Goal: Task Accomplishment & Management: Manage account settings

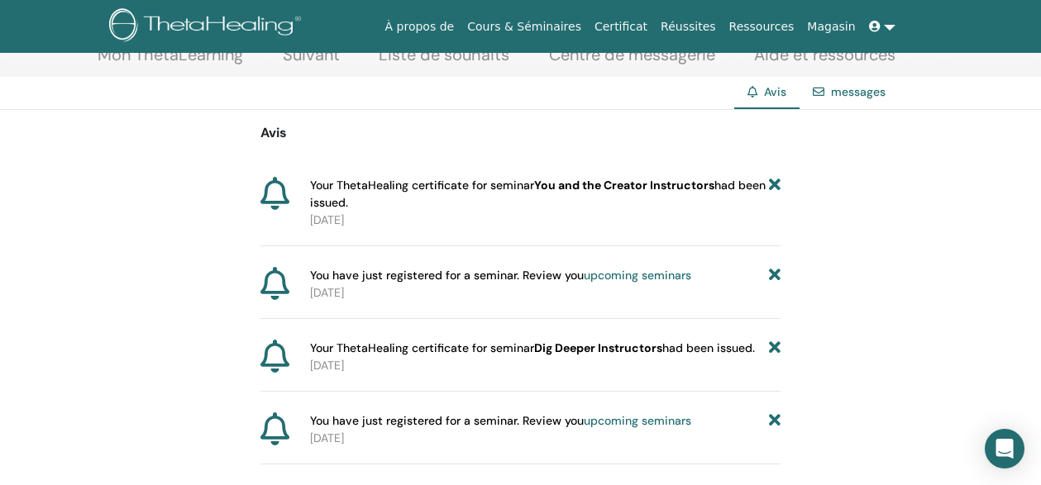
scroll to position [102, 0]
click at [286, 198] on icon at bounding box center [274, 192] width 29 height 33
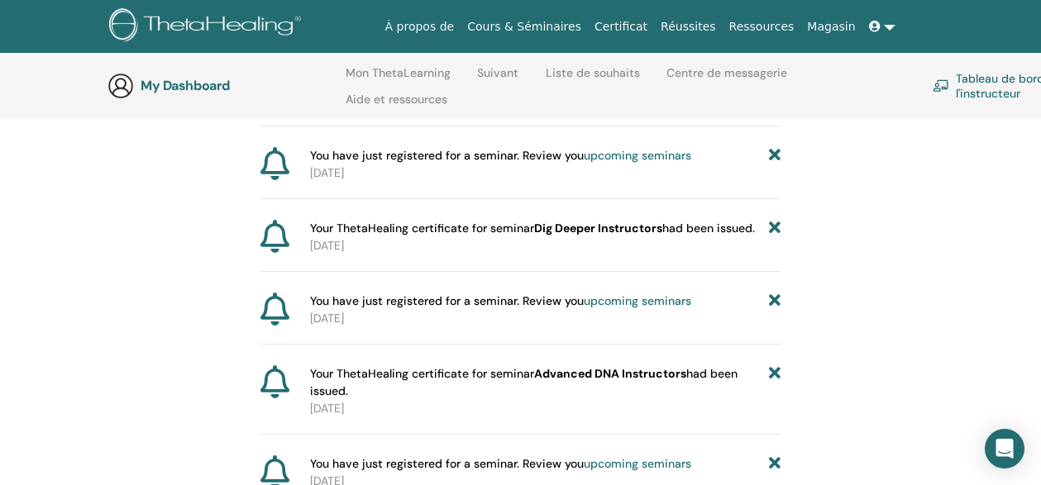
scroll to position [0, 0]
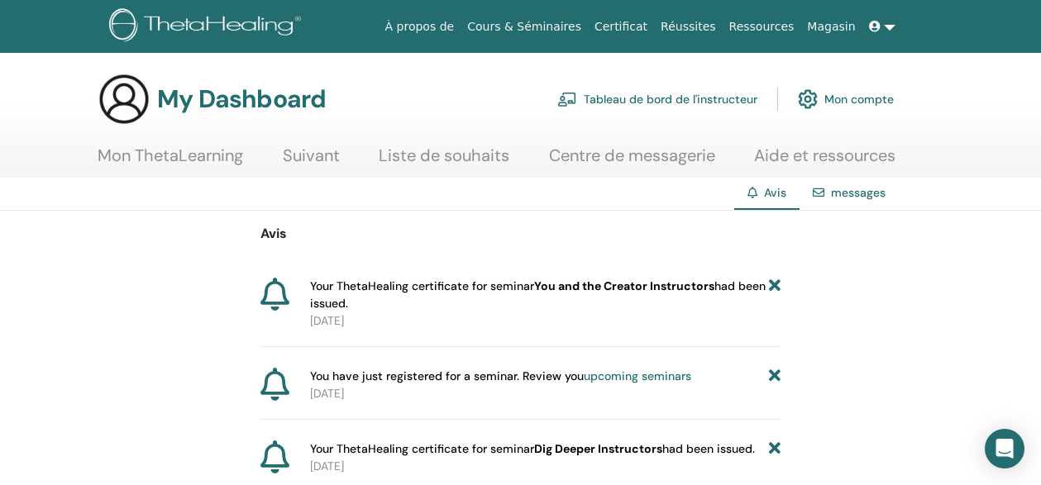
click at [678, 92] on link "Tableau de bord de l'instructeur" at bounding box center [657, 99] width 200 height 36
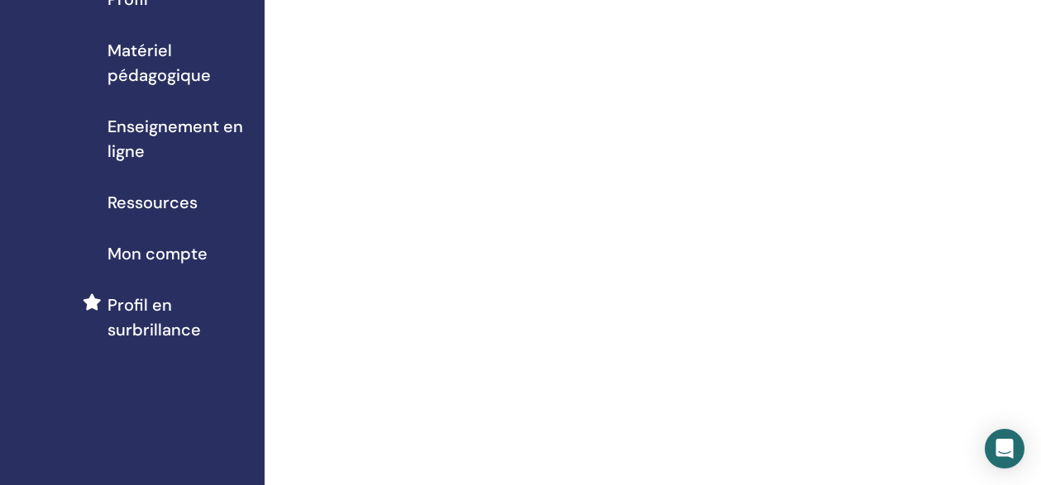
scroll to position [149, 0]
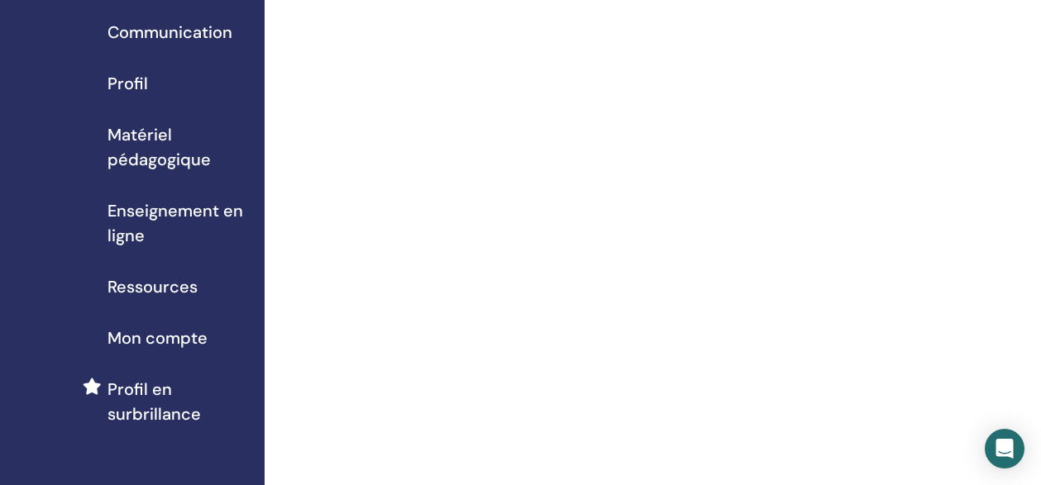
click at [136, 79] on span "Profil" at bounding box center [127, 83] width 41 height 25
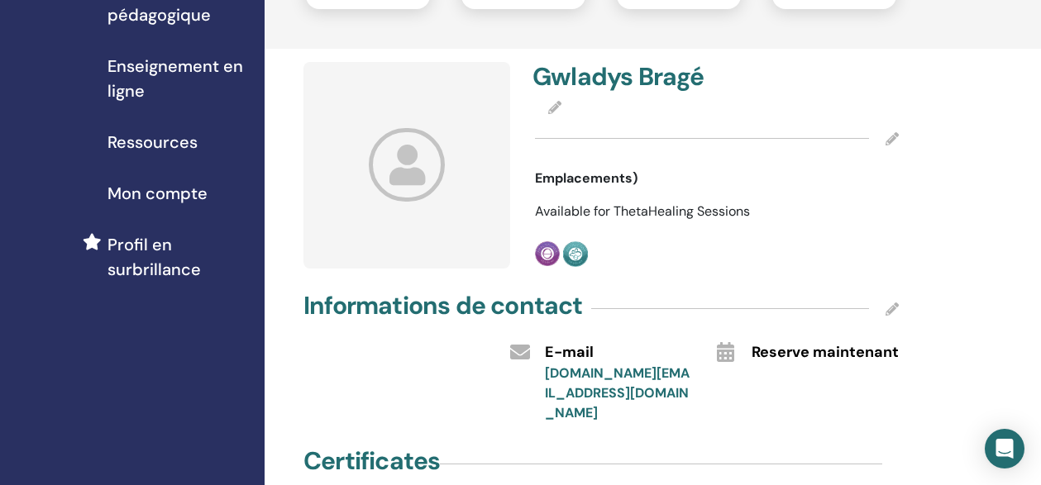
scroll to position [273, 0]
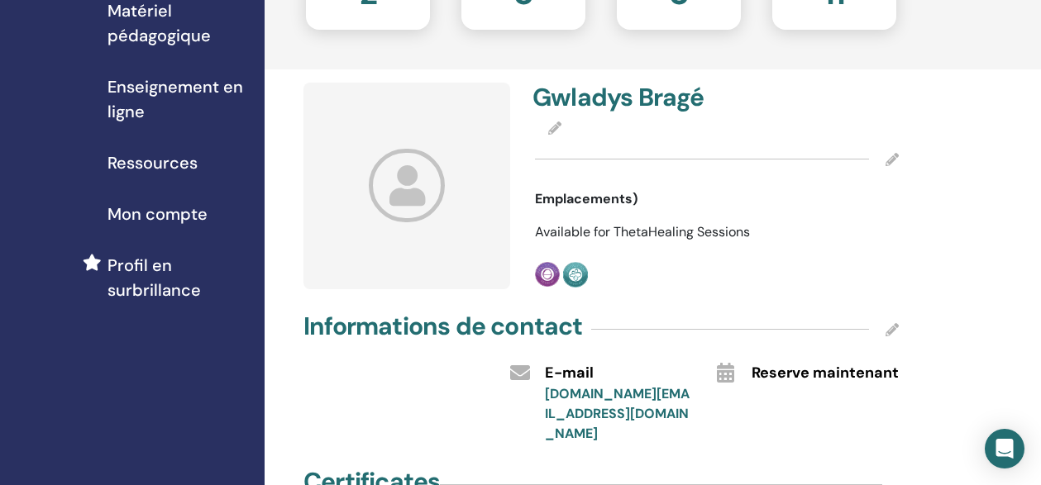
click at [408, 192] on icon at bounding box center [407, 186] width 77 height 74
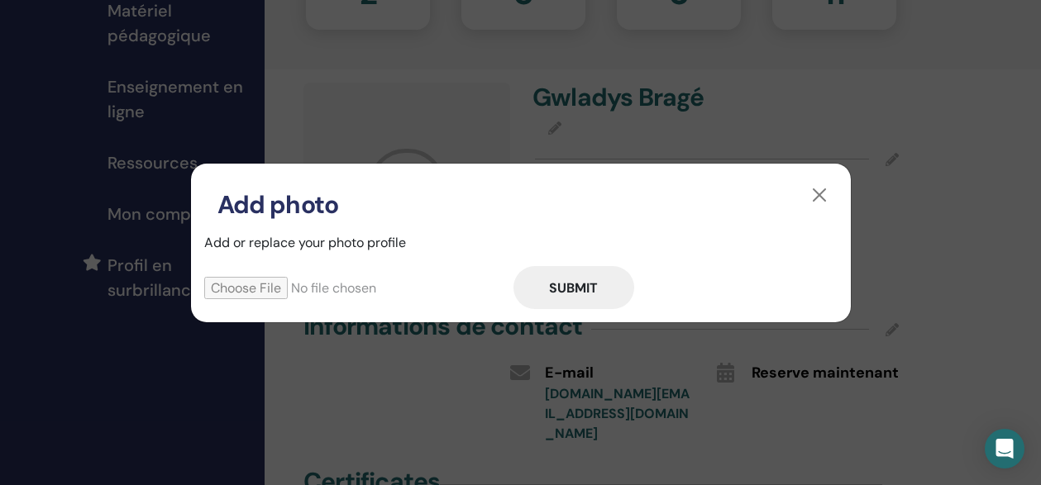
click at [241, 284] on input "file" at bounding box center [358, 288] width 309 height 22
click at [816, 189] on button "button" at bounding box center [819, 195] width 26 height 26
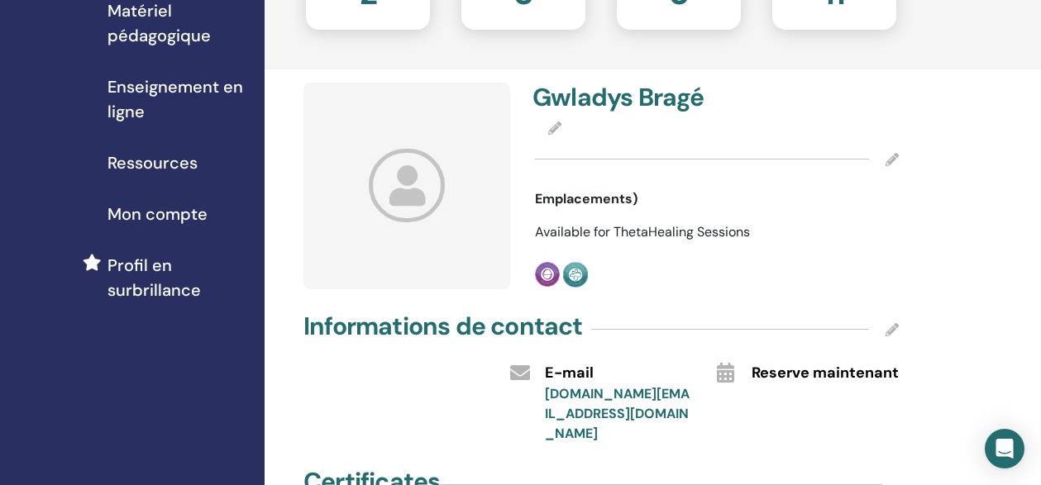
click at [400, 179] on icon at bounding box center [407, 186] width 77 height 74
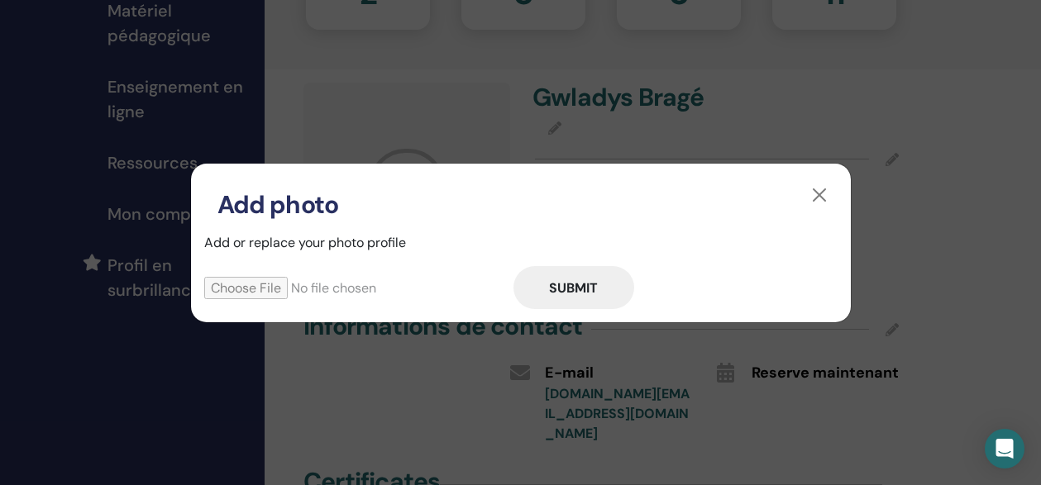
click at [241, 292] on input "file" at bounding box center [358, 288] width 309 height 22
type input "**********"
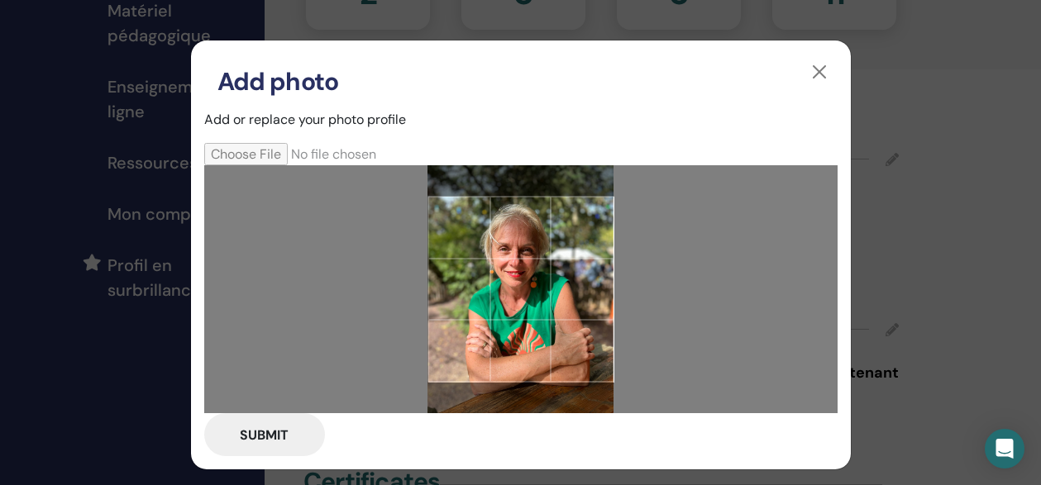
click at [254, 434] on button "Submit" at bounding box center [264, 434] width 121 height 43
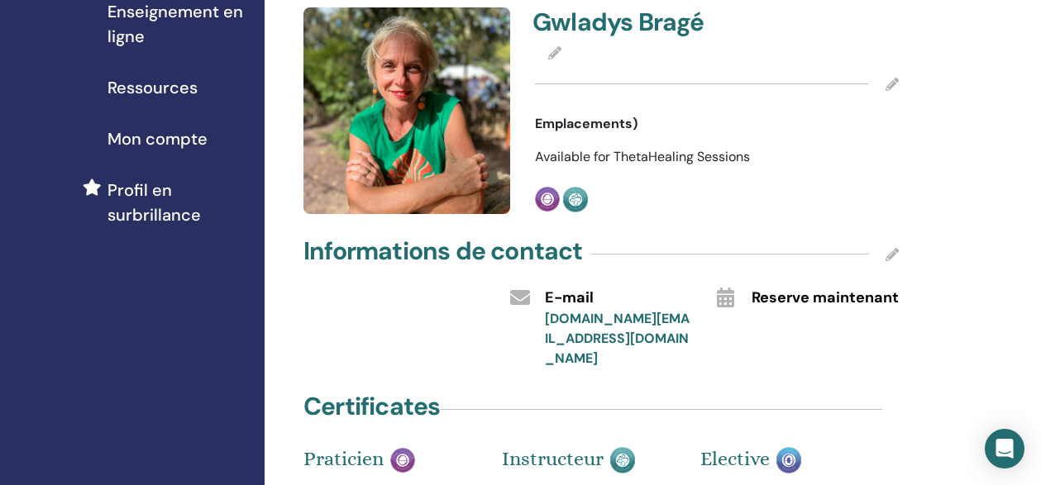
scroll to position [346, 1]
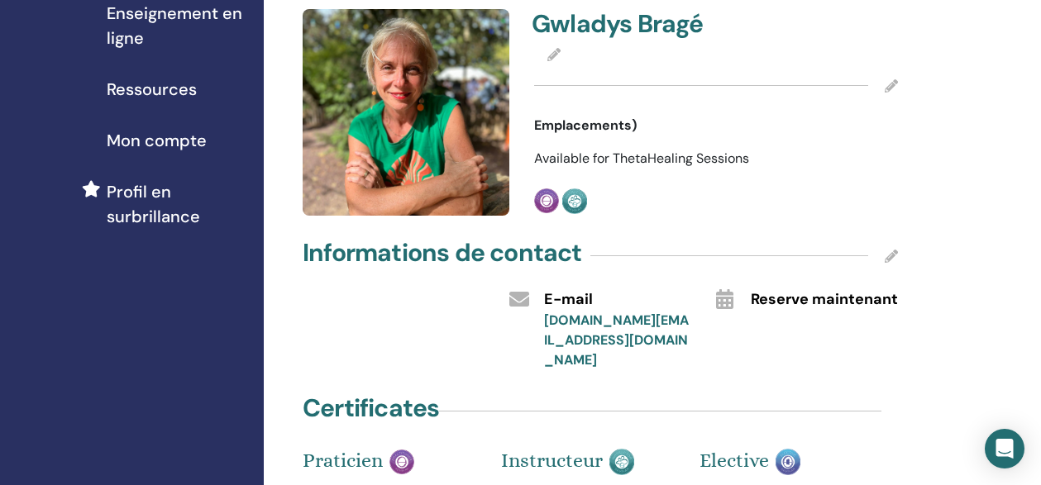
click at [620, 160] on span "Available for ThetaHealing Sessions" at bounding box center [641, 158] width 215 height 17
click at [893, 84] on icon at bounding box center [890, 85] width 13 height 13
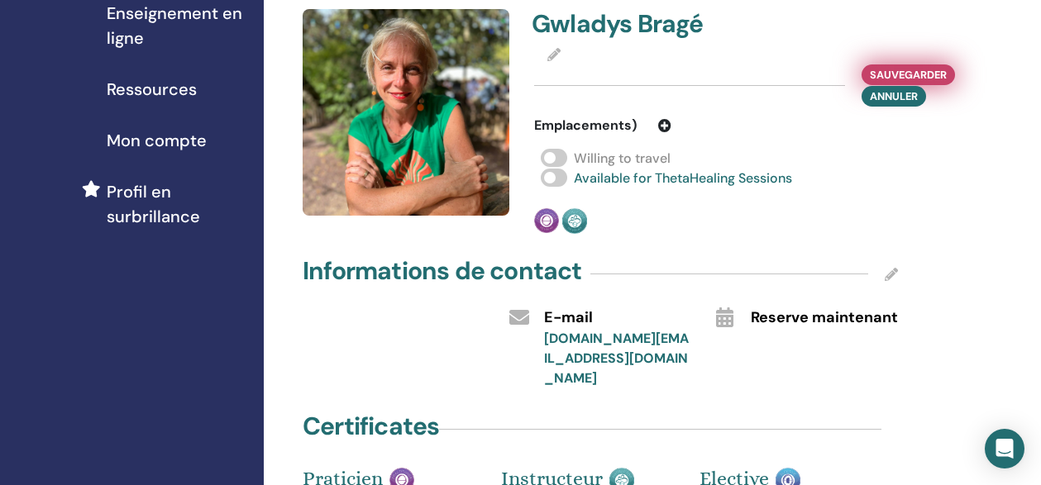
click at [896, 72] on span "sauvegarder" at bounding box center [908, 74] width 77 height 17
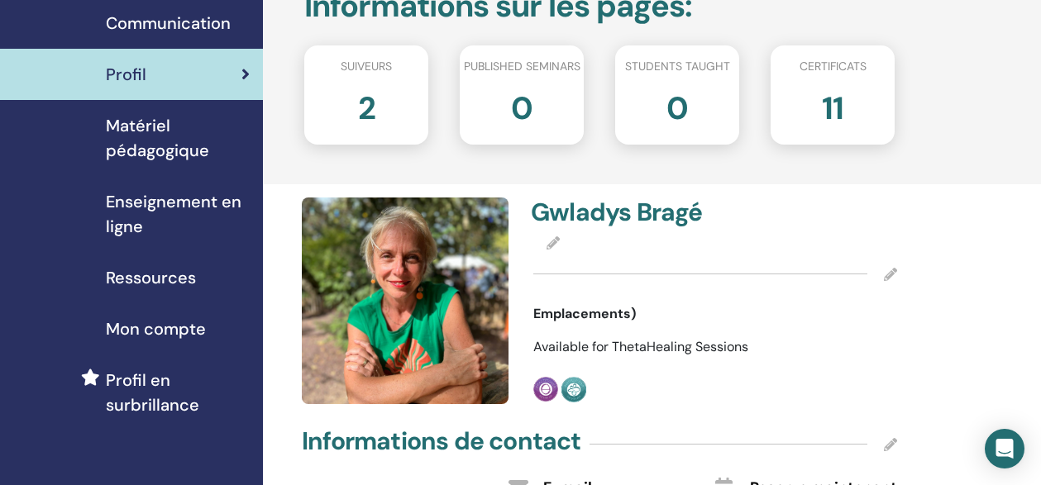
scroll to position [168, 2]
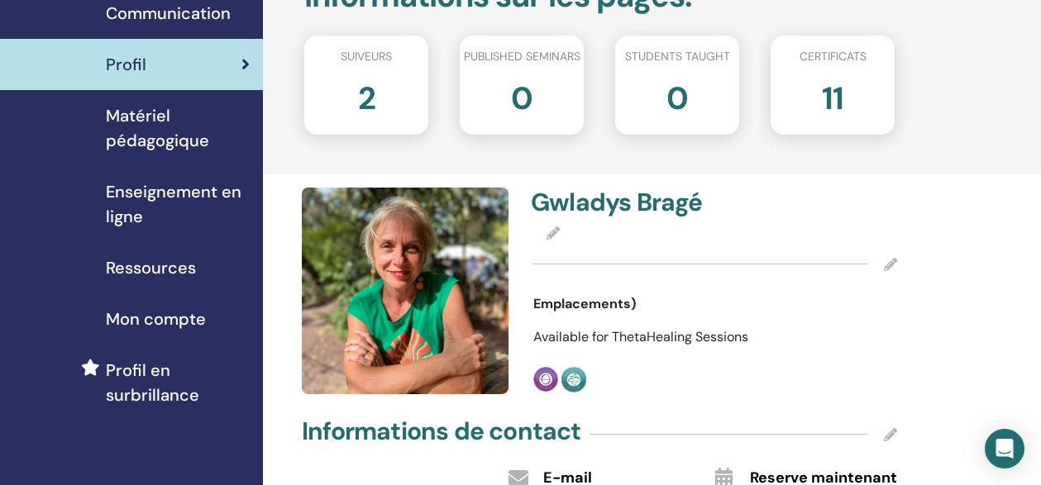
click at [367, 96] on h2 "2" at bounding box center [366, 95] width 17 height 46
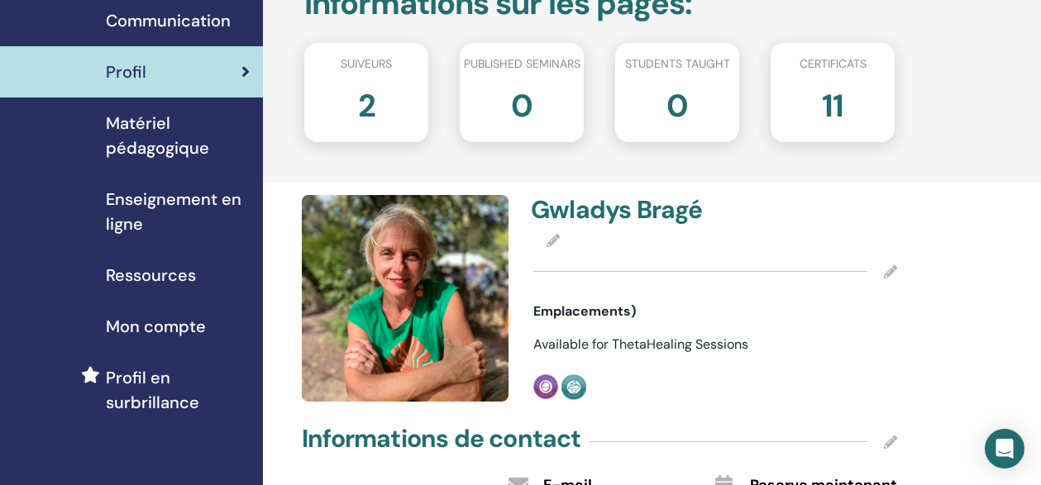
scroll to position [150, 1]
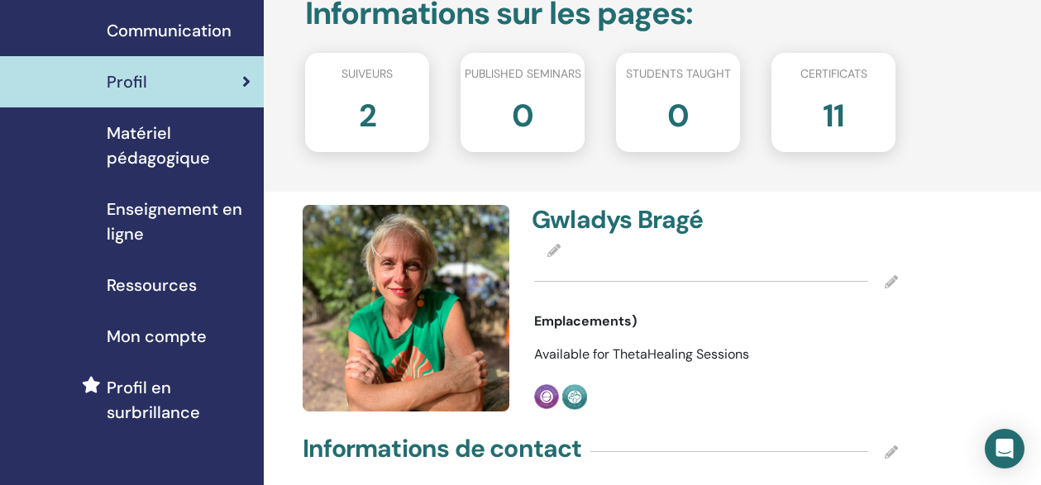
click at [146, 208] on span "Enseignement en ligne" at bounding box center [179, 222] width 144 height 50
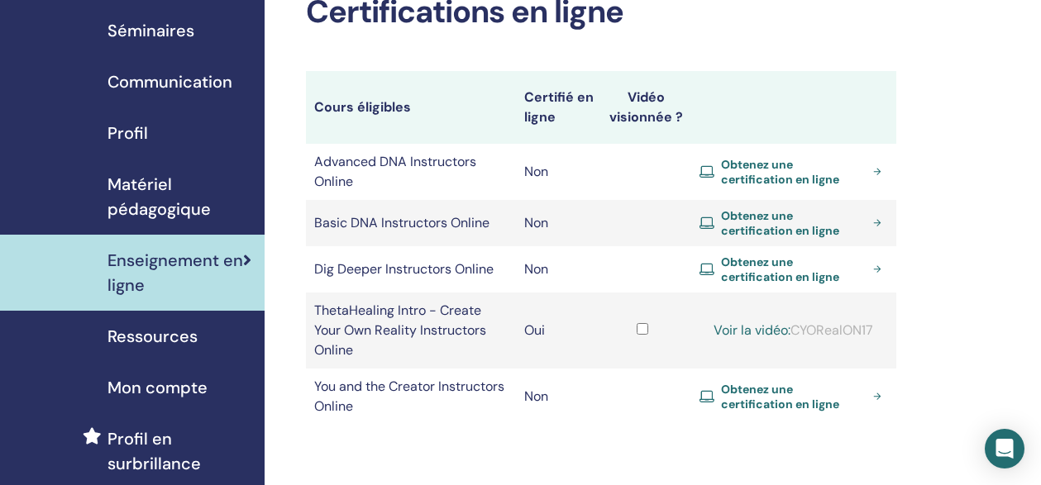
scroll to position [101, 0]
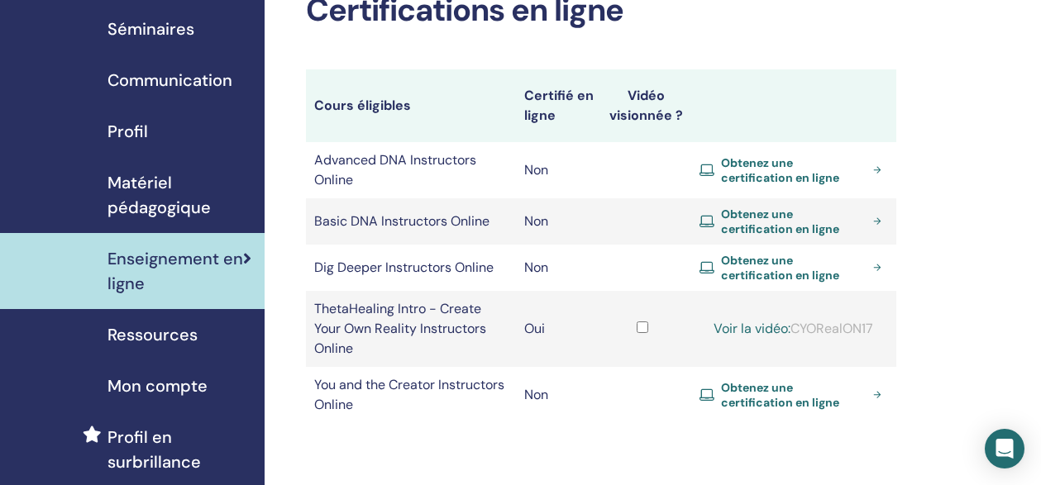
click at [822, 158] on span "Obtenez une certification en ligne" at bounding box center [793, 170] width 145 height 30
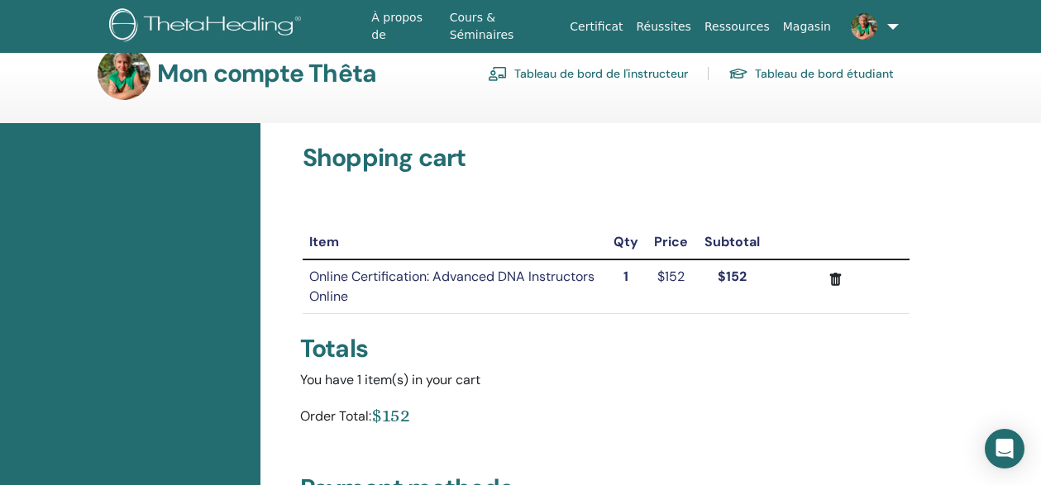
scroll to position [4, 0]
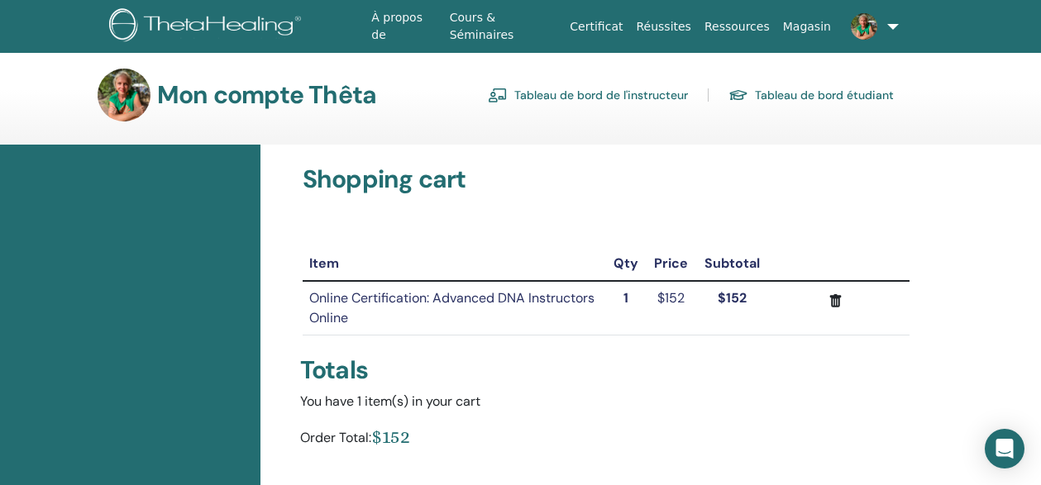
click at [887, 25] on link at bounding box center [869, 26] width 64 height 53
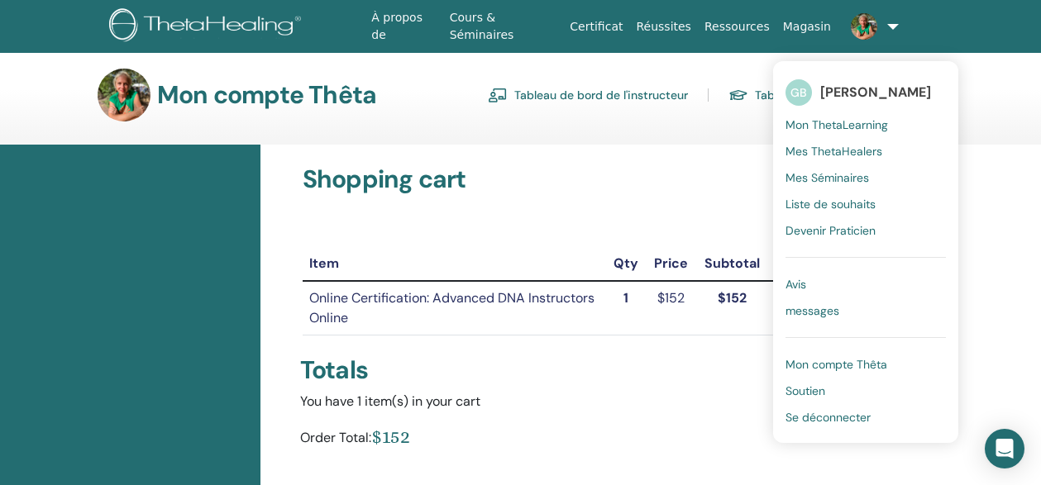
click at [689, 397] on div "You have 1 item(s) in your cart" at bounding box center [606, 402] width 612 height 20
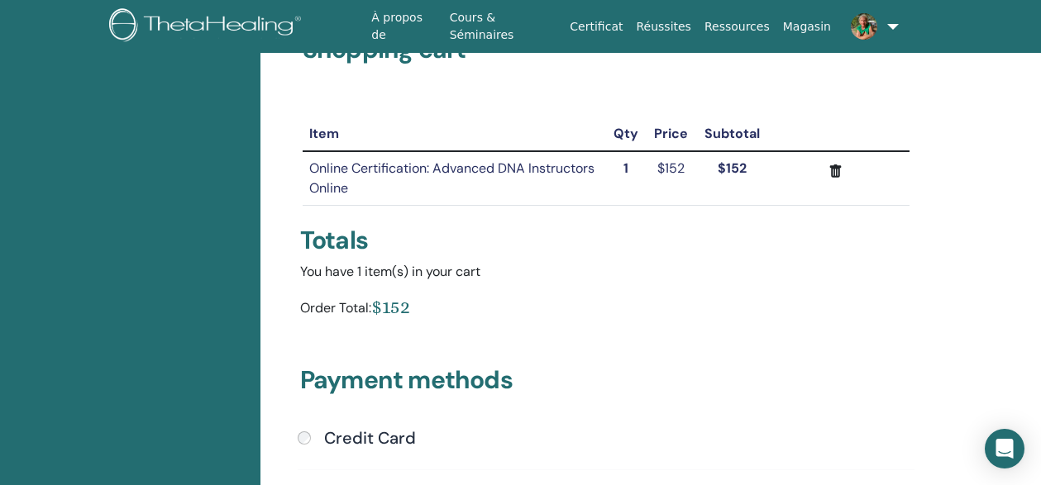
scroll to position [0, 0]
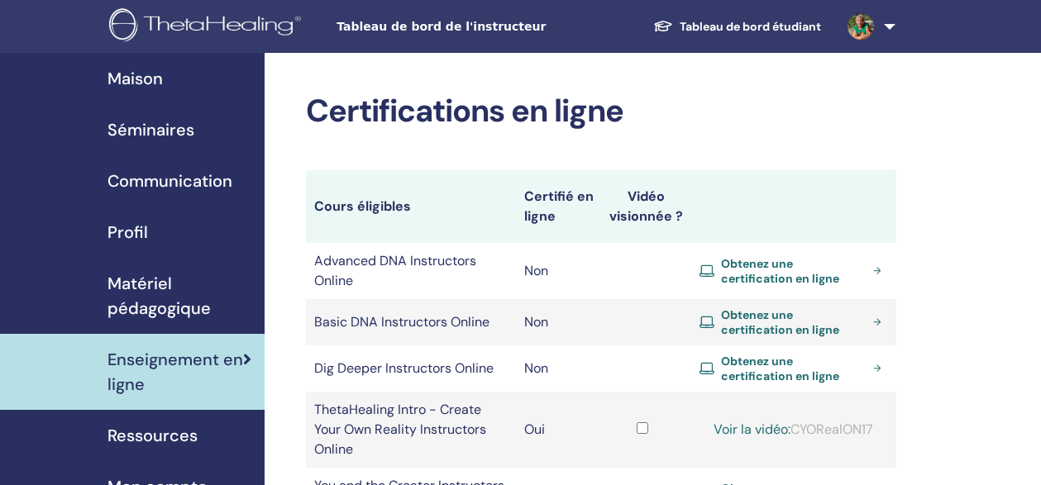
scroll to position [101, 0]
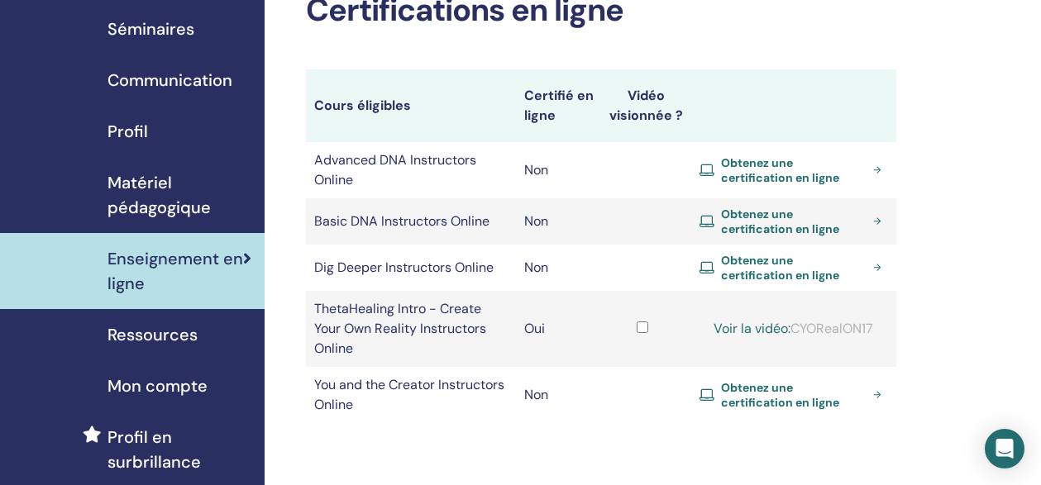
click at [748, 210] on span "Obtenez une certification en ligne" at bounding box center [793, 222] width 145 height 30
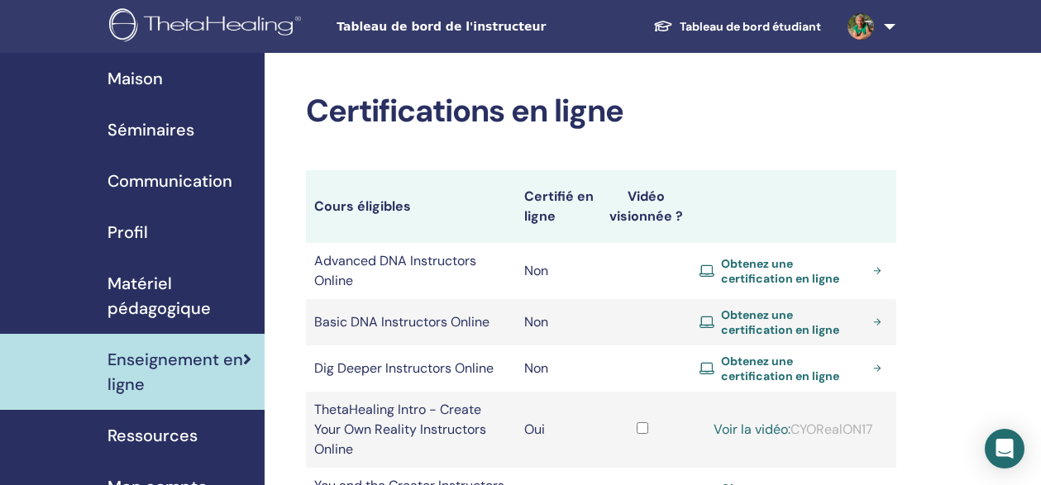
scroll to position [101, 0]
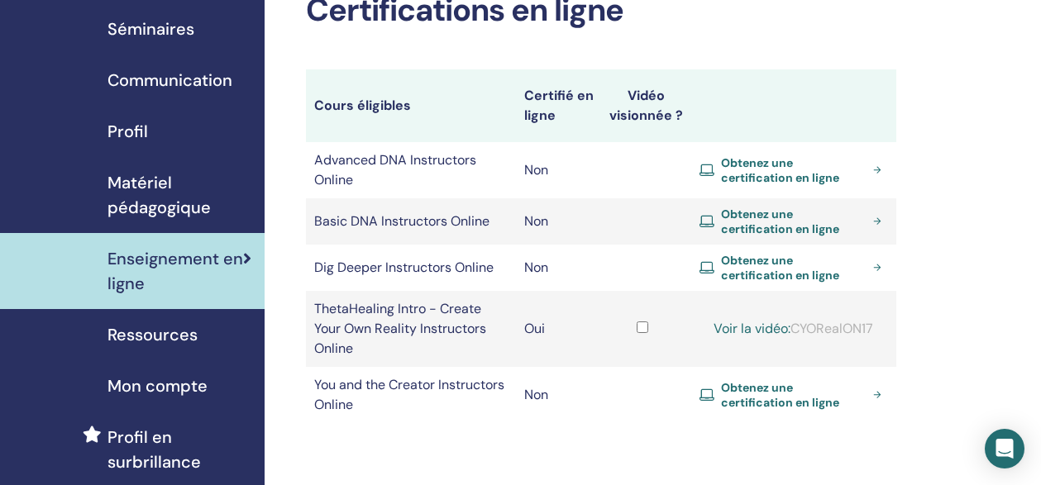
click at [810, 257] on span "Obtenez une certification en ligne" at bounding box center [793, 268] width 145 height 30
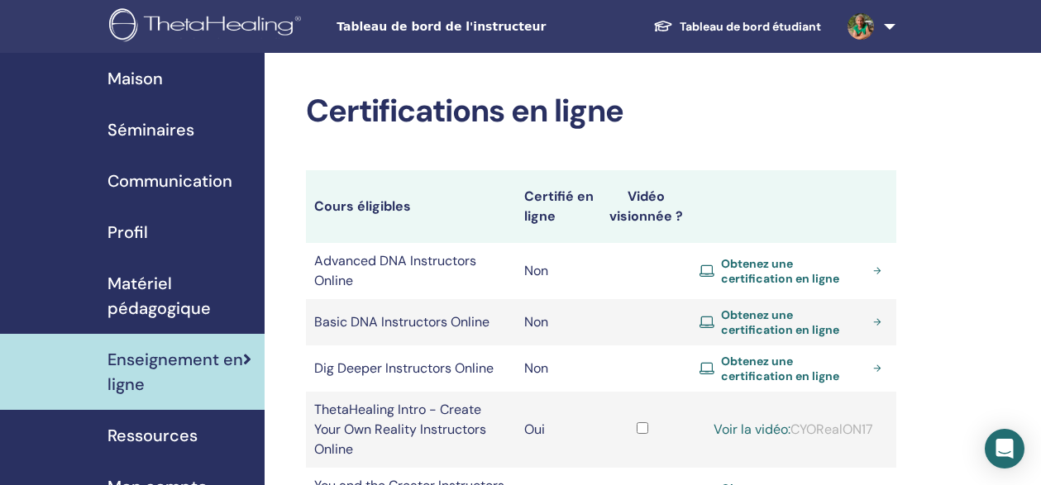
scroll to position [101, 0]
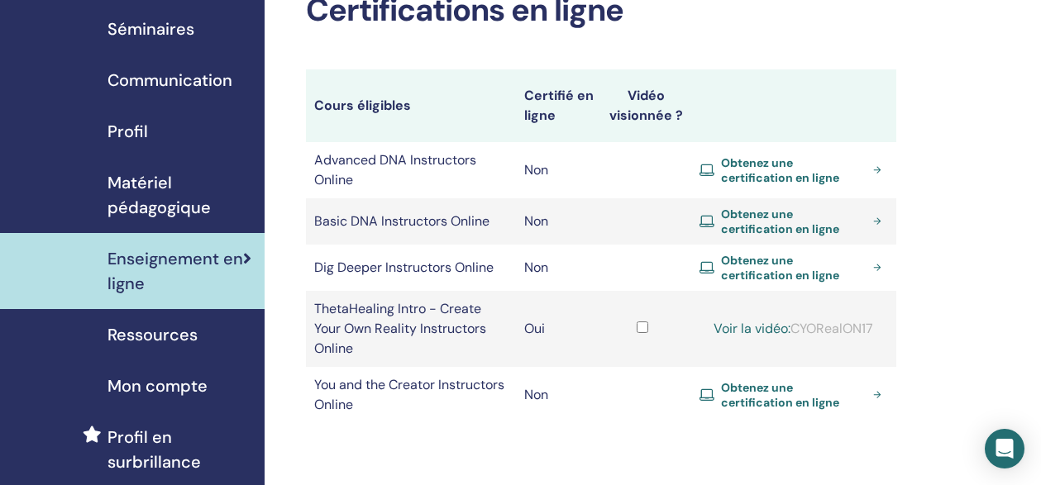
click at [779, 380] on span "Obtenez une certification en ligne" at bounding box center [793, 395] width 145 height 30
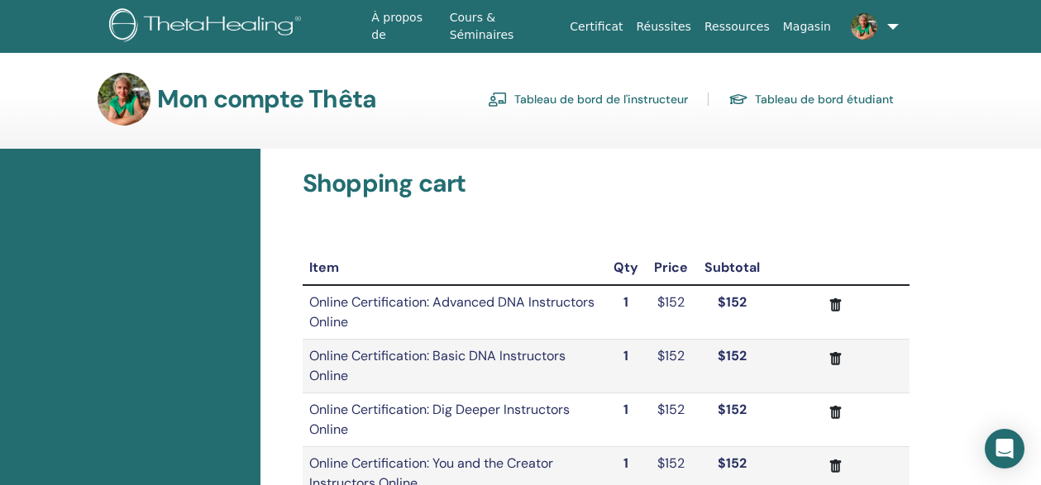
click at [783, 100] on link "Tableau de bord étudiant" at bounding box center [810, 99] width 165 height 26
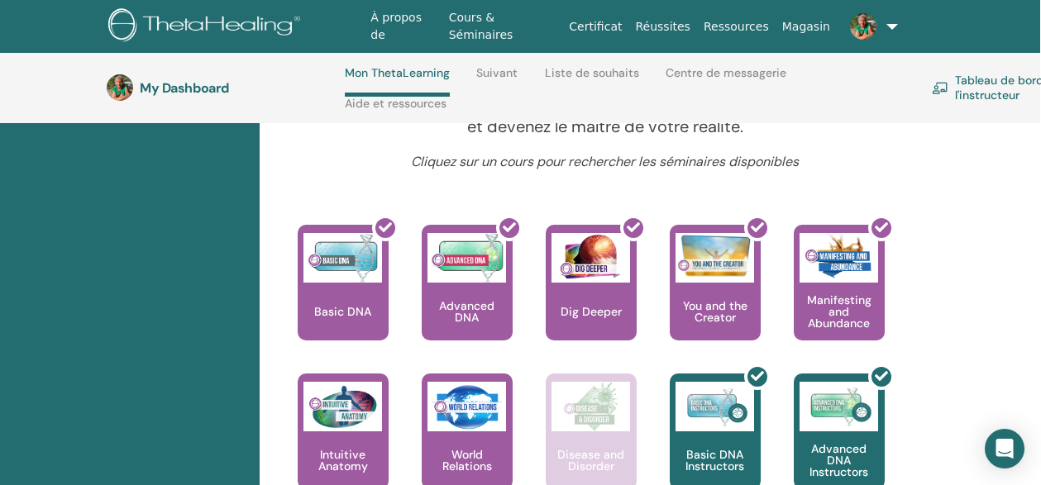
scroll to position [694, 0]
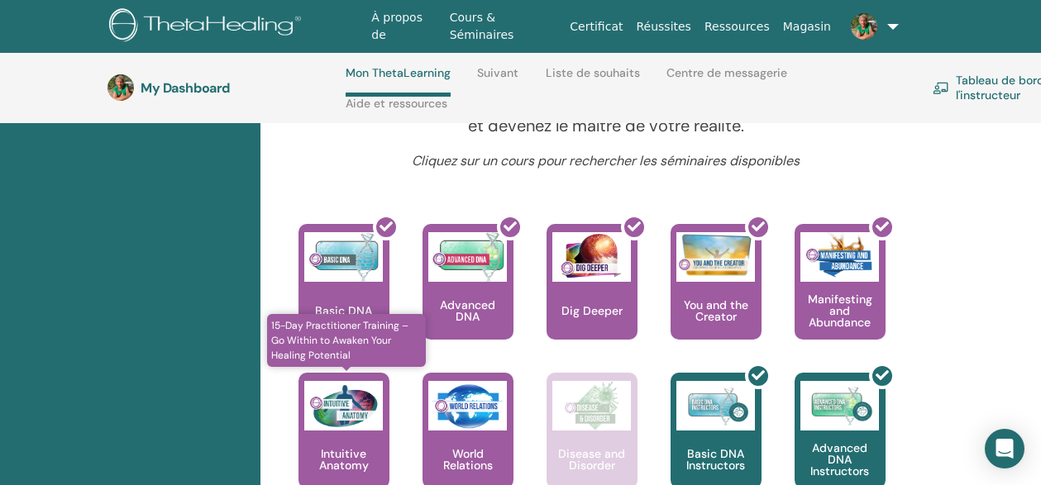
click at [358, 436] on div "Intuitive Anatomy" at bounding box center [343, 431] width 91 height 116
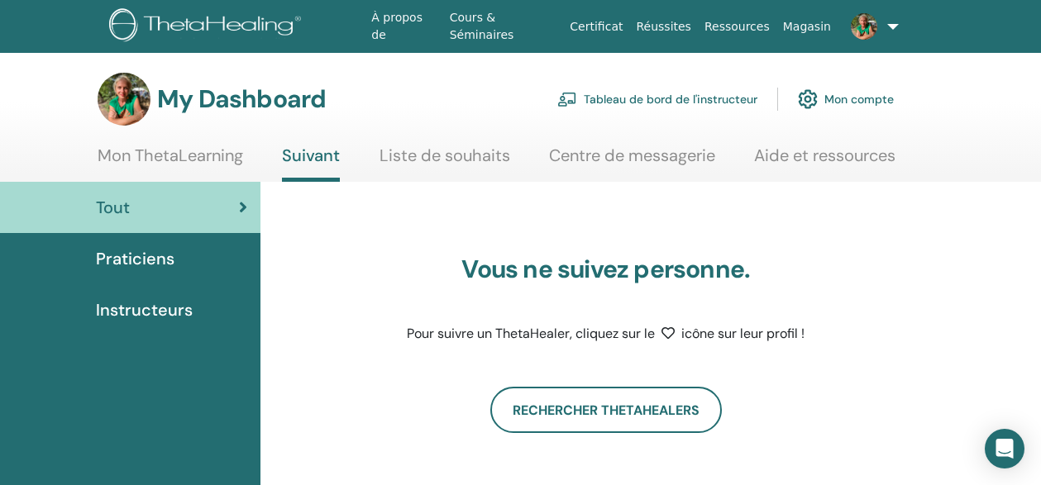
click at [652, 155] on link "Centre de messagerie" at bounding box center [632, 161] width 166 height 32
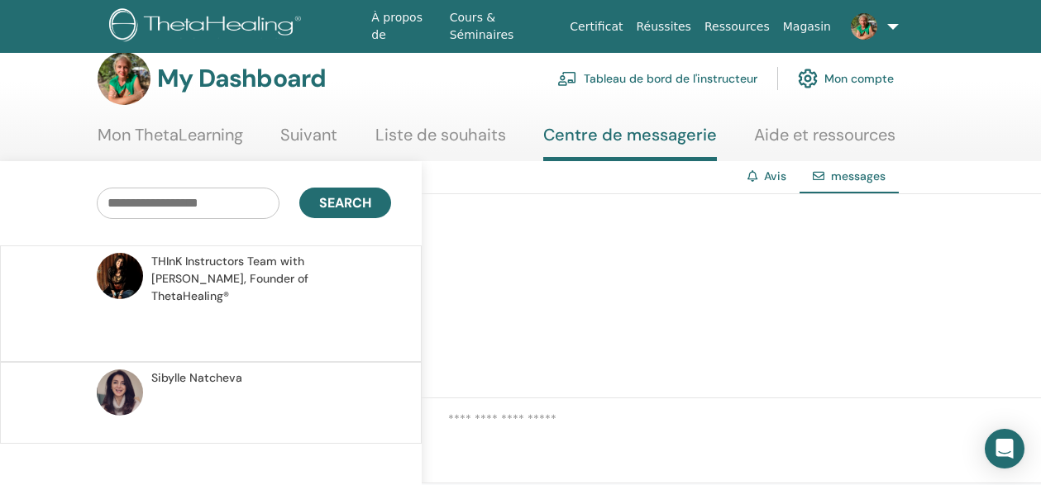
scroll to position [31, 0]
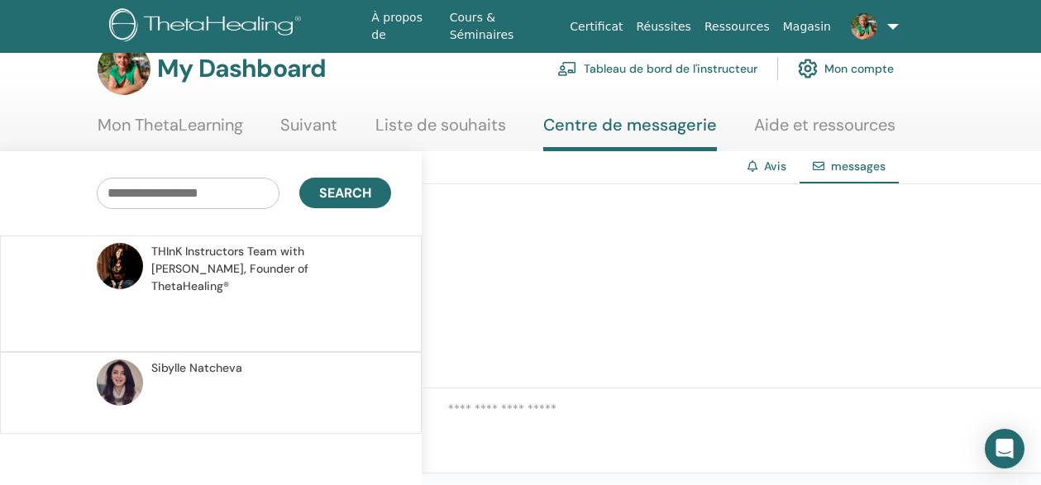
click at [203, 360] on span "[PERSON_NAME]" at bounding box center [196, 368] width 91 height 17
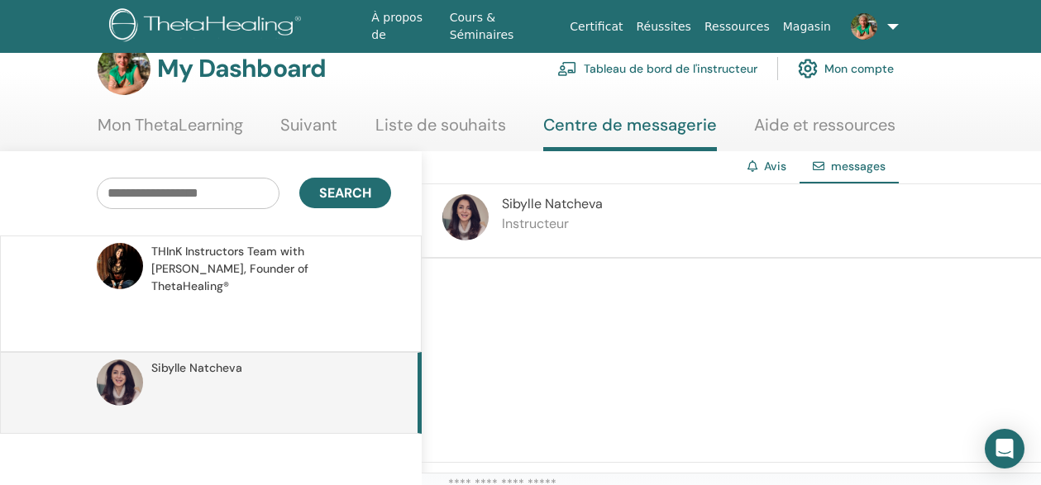
click at [781, 162] on link "Avis" at bounding box center [775, 166] width 22 height 15
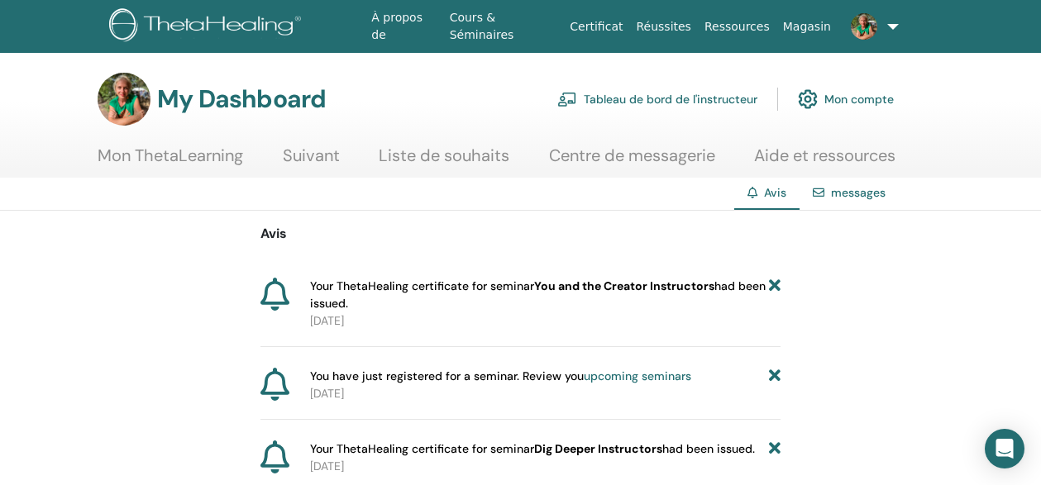
click at [230, 156] on link "Mon ThetaLearning" at bounding box center [170, 161] width 145 height 32
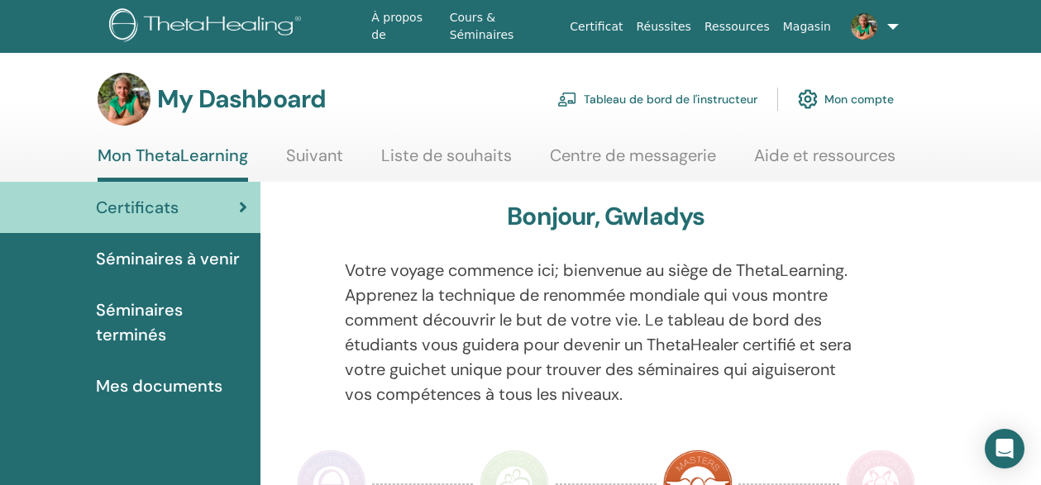
click at [156, 388] on span "Mes documents" at bounding box center [159, 386] width 126 height 25
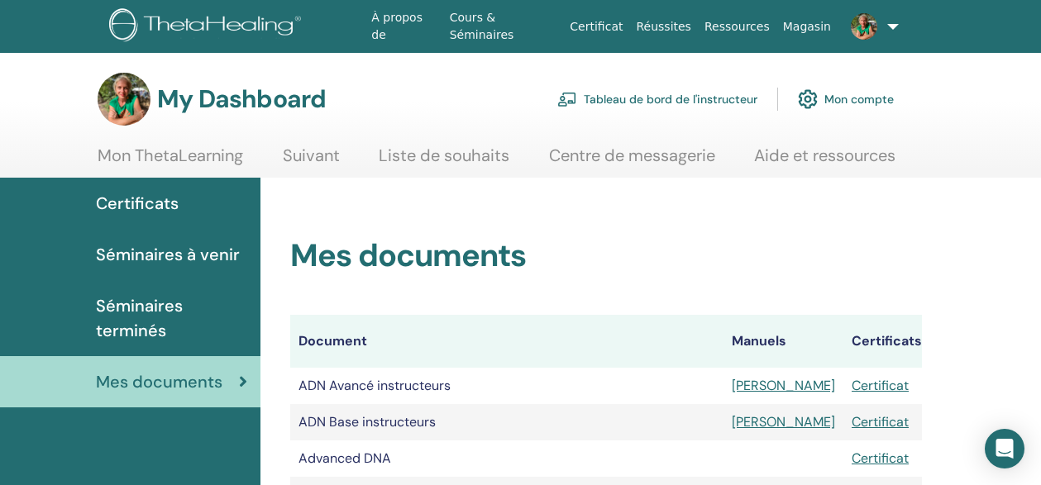
click at [326, 155] on link "Suivant" at bounding box center [311, 161] width 57 height 32
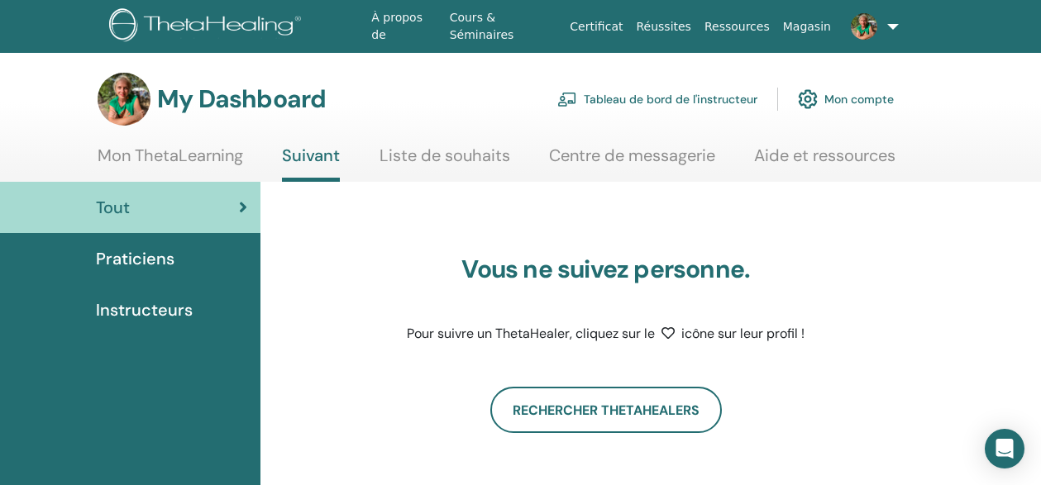
click at [459, 160] on link "Liste de souhaits" at bounding box center [444, 161] width 131 height 32
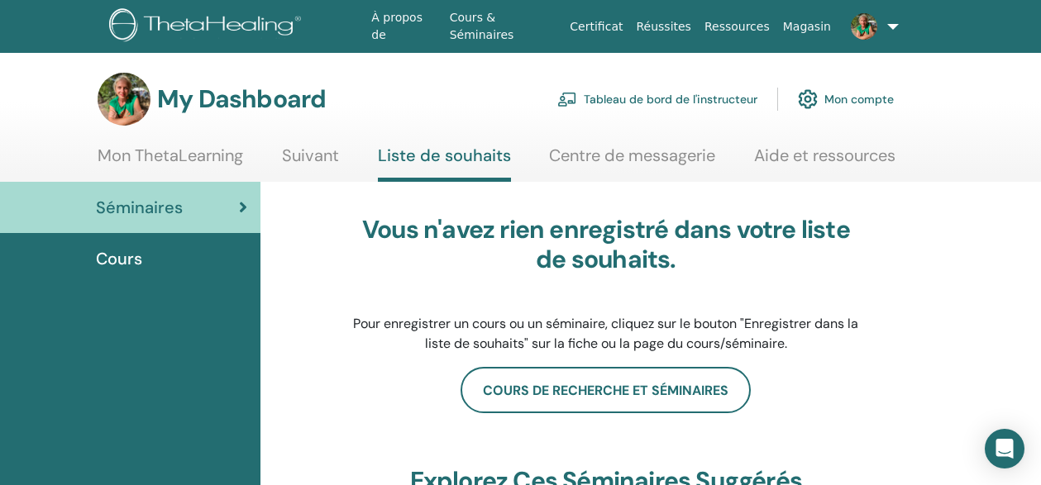
click at [131, 157] on link "Mon ThetaLearning" at bounding box center [170, 161] width 145 height 32
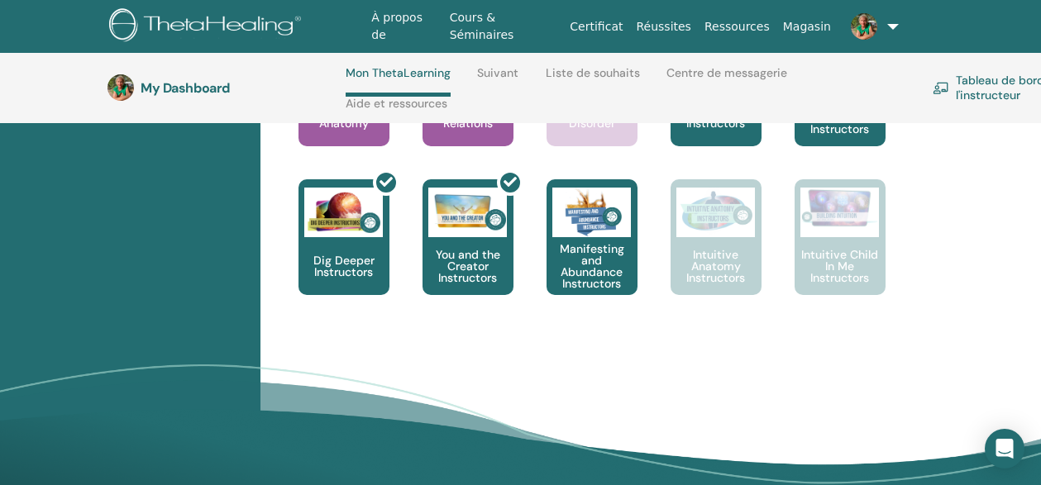
scroll to position [1009, 0]
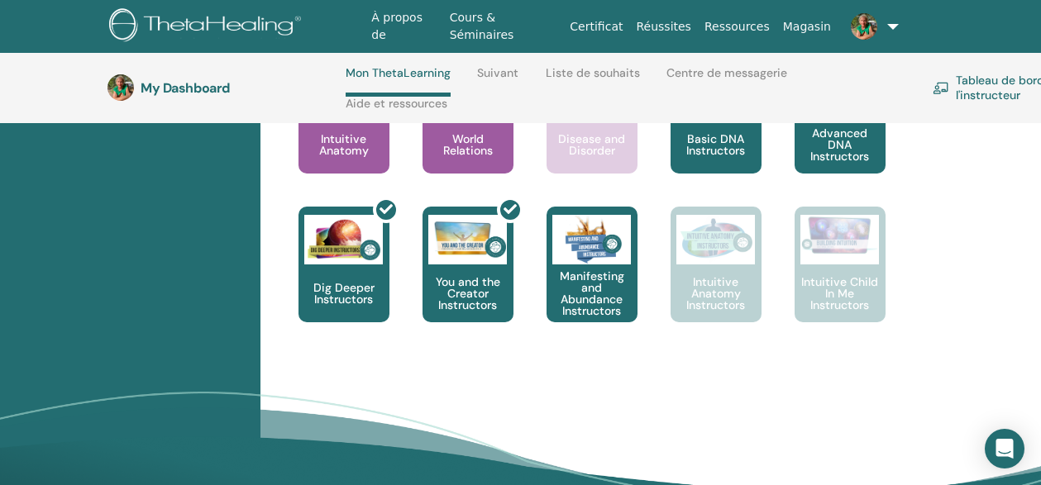
click at [997, 72] on link "Tableau de bord de l'instructeur" at bounding box center [1007, 87] width 151 height 36
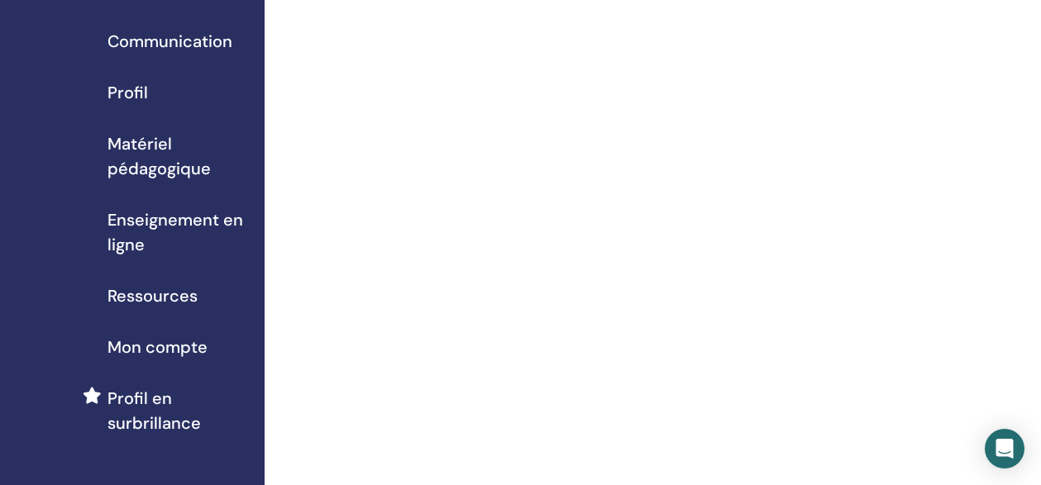
scroll to position [146, 0]
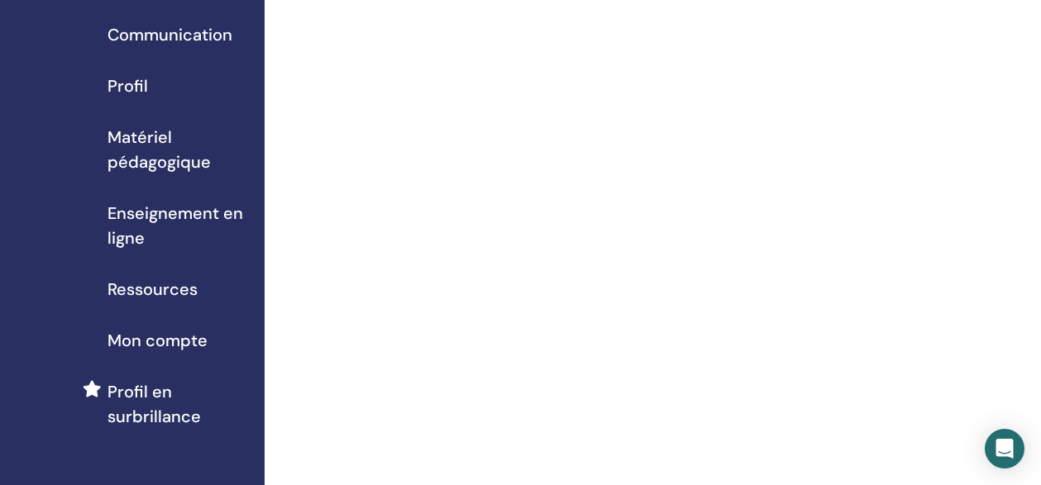
click at [145, 391] on span "Profil en surbrillance" at bounding box center [179, 404] width 144 height 50
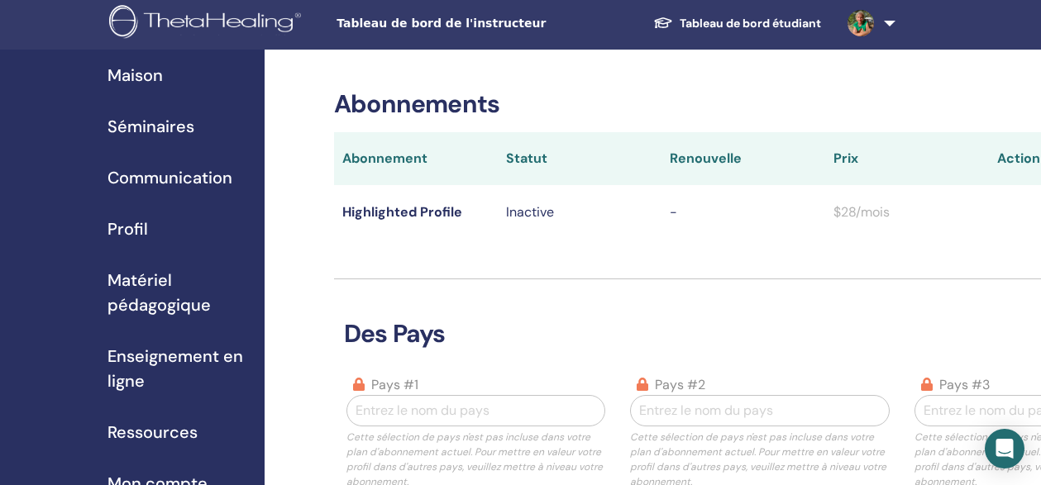
scroll to position [4, 0]
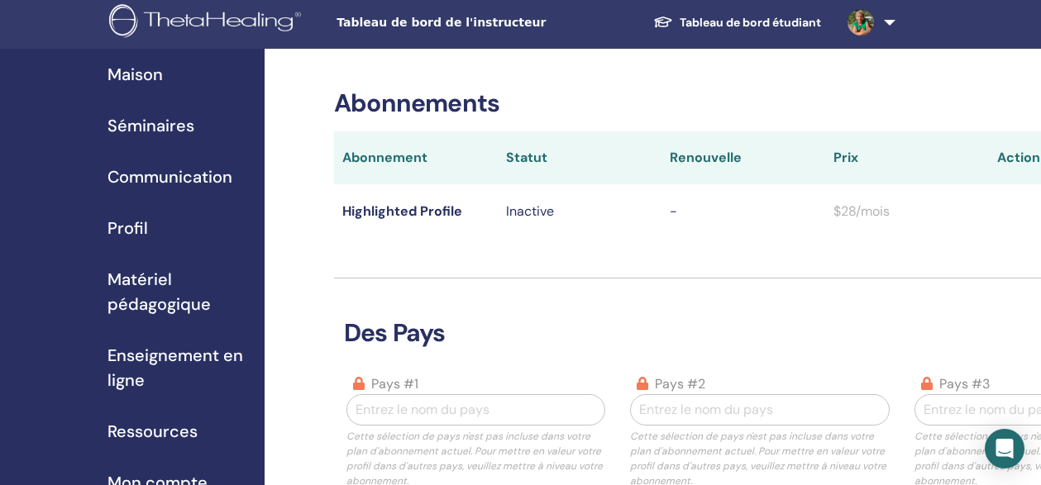
click at [160, 170] on span "Communication" at bounding box center [169, 176] width 125 height 25
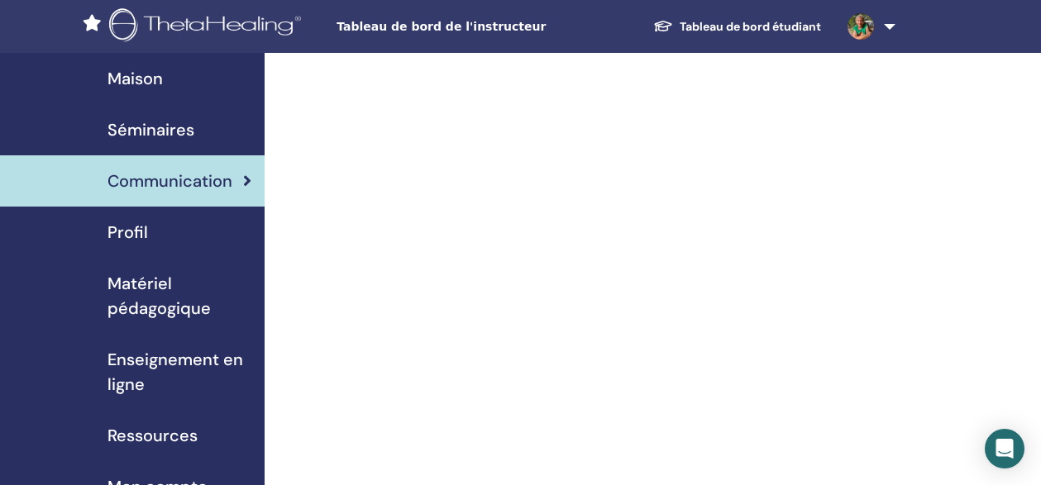
click at [153, 279] on span "Matériel pédagogique" at bounding box center [179, 296] width 144 height 50
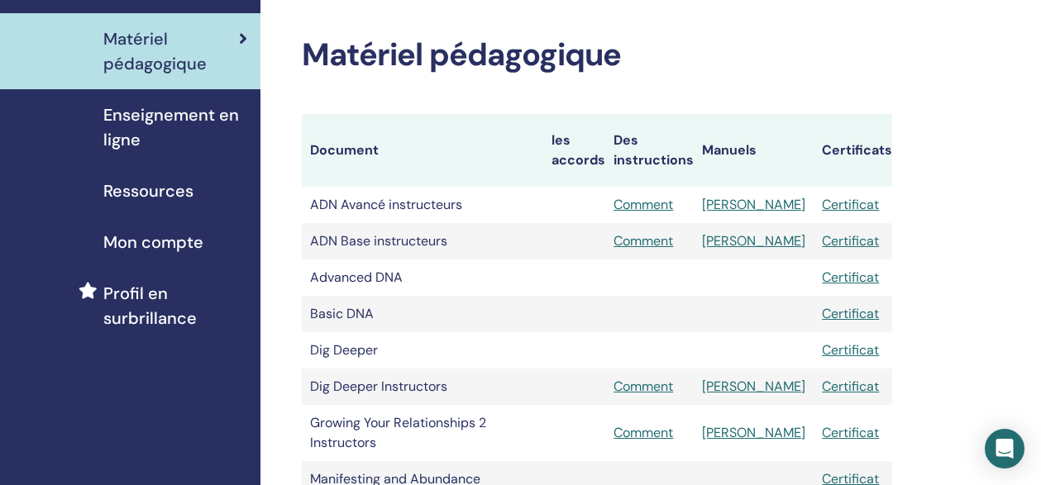
scroll to position [246, 4]
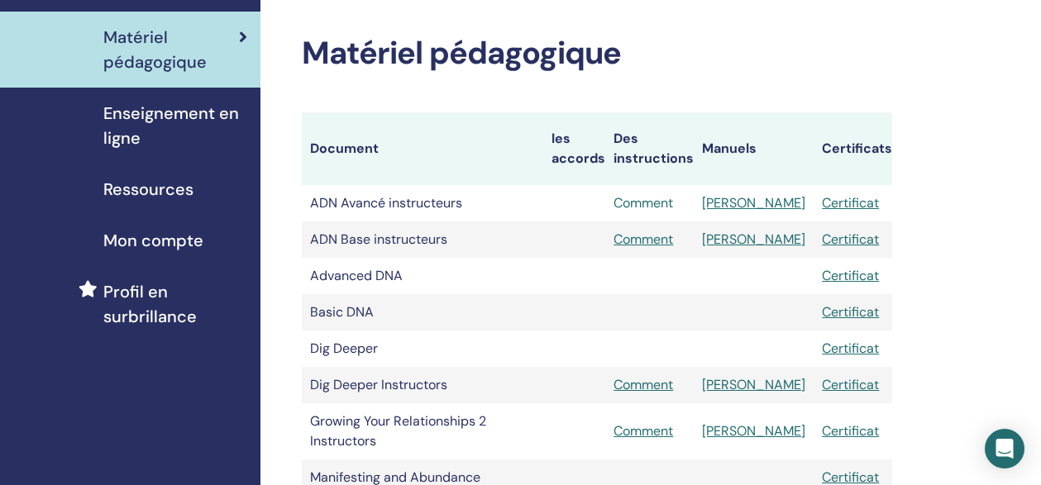
click at [673, 204] on link "Comment" at bounding box center [643, 202] width 60 height 17
